Goal: Task Accomplishment & Management: Complete application form

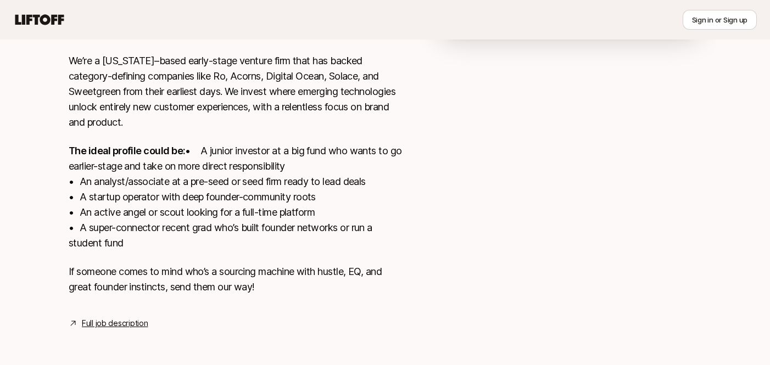
scroll to position [316, 0]
click at [110, 324] on link "Full job description" at bounding box center [115, 323] width 66 height 13
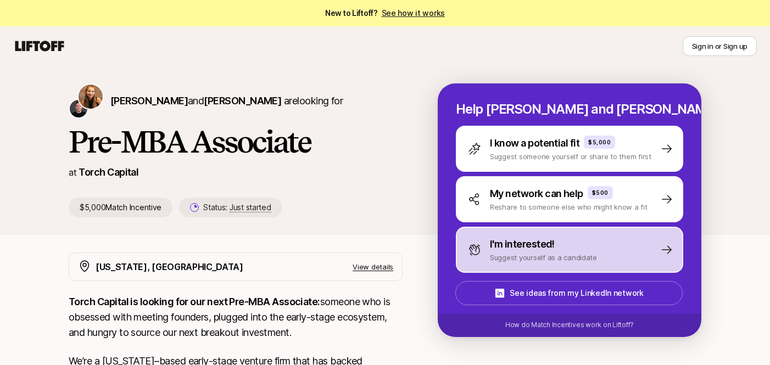
click at [623, 246] on div "I'm interested! Suggest yourself as a candidate" at bounding box center [569, 250] width 227 height 46
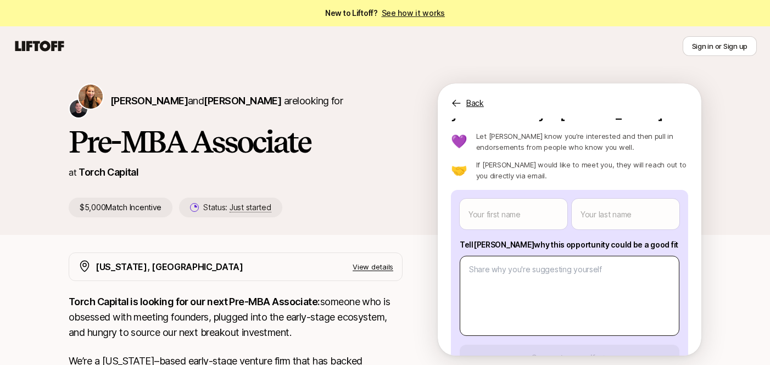
scroll to position [23, 0]
